Goal: Find specific page/section: Find specific page/section

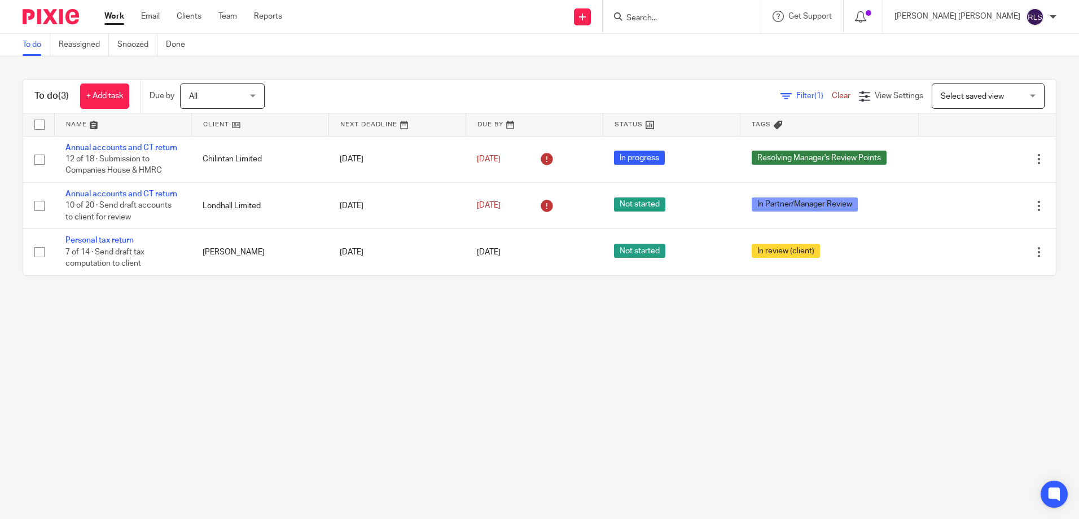
drag, startPoint x: 704, startPoint y: 12, endPoint x: 712, endPoint y: 13, distance: 8.0
click at [704, 12] on form at bounding box center [685, 17] width 120 height 14
click at [703, 19] on input "Search" at bounding box center [676, 19] width 102 height 10
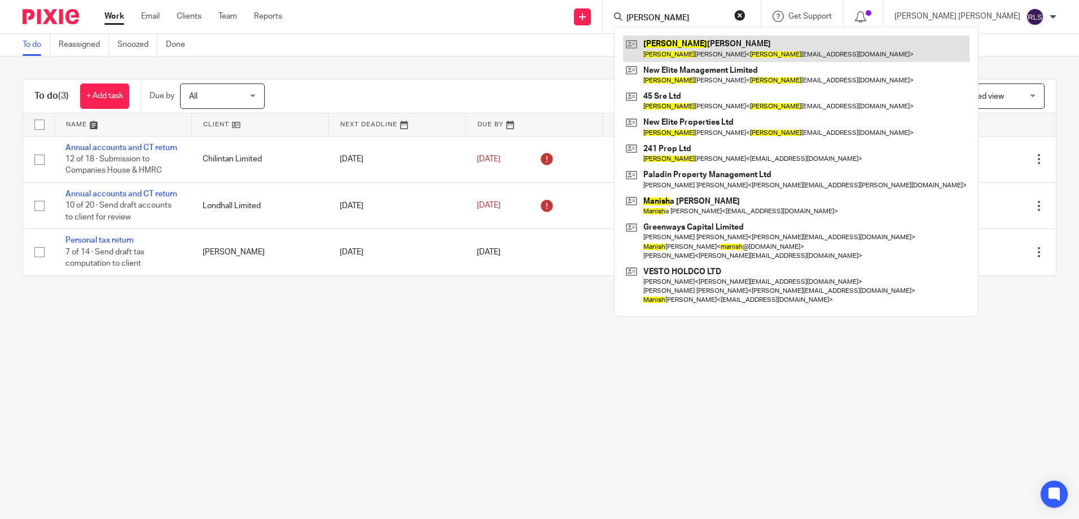
type input "[PERSON_NAME]"
click at [792, 50] on link at bounding box center [796, 49] width 347 height 26
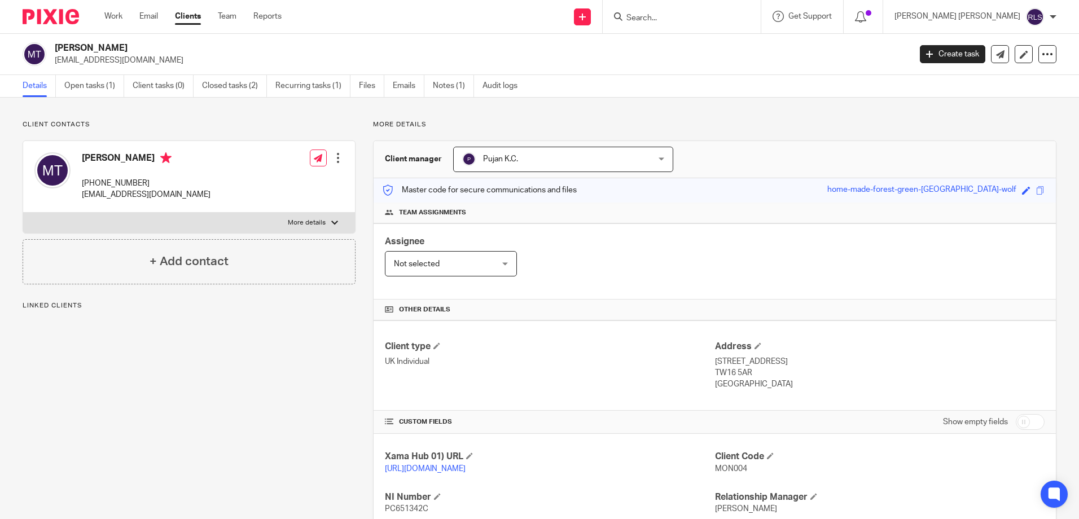
drag, startPoint x: 71, startPoint y: 176, endPoint x: 176, endPoint y: 176, distance: 104.4
click at [176, 176] on div "Monish Tekchandani +44 078 602 81202 monishtek@outlook.com" at bounding box center [122, 177] width 176 height 60
